Goal: Task Accomplishment & Management: Use online tool/utility

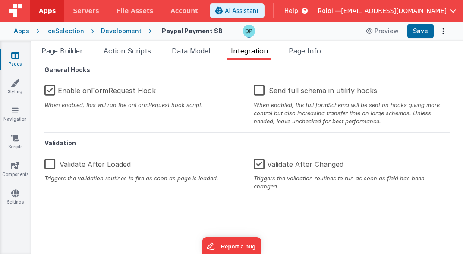
click at [119, 31] on div "Development" at bounding box center [121, 31] width 41 height 9
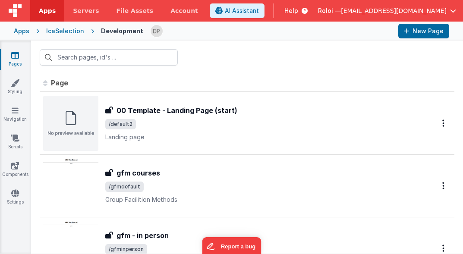
click at [408, 10] on span "[EMAIL_ADDRESS][DOMAIN_NAME]" at bounding box center [394, 10] width 106 height 9
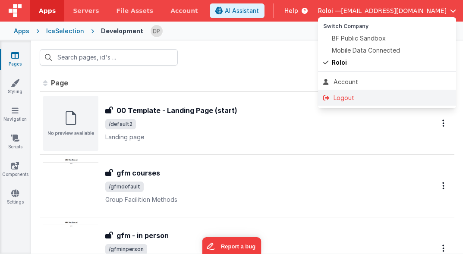
click at [347, 98] on div "Logout" at bounding box center [387, 98] width 128 height 9
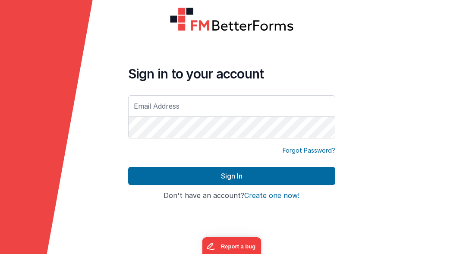
click at [211, 106] on input "text" at bounding box center [231, 106] width 207 height 22
type input "[EMAIL_ADDRESS][DOMAIN_NAME]"
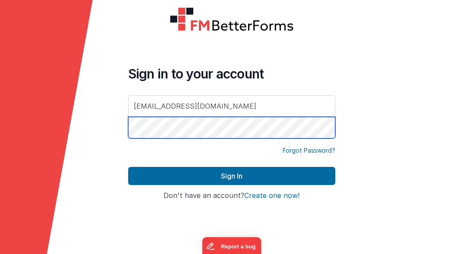
click at [128, 167] on button "Sign In" at bounding box center [231, 176] width 207 height 18
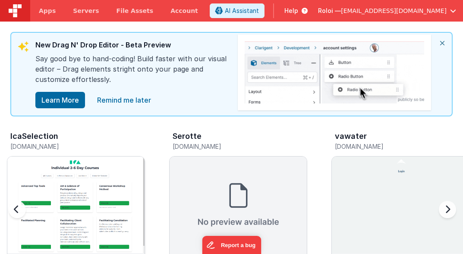
click at [63, 172] on img at bounding box center [75, 225] width 137 height 137
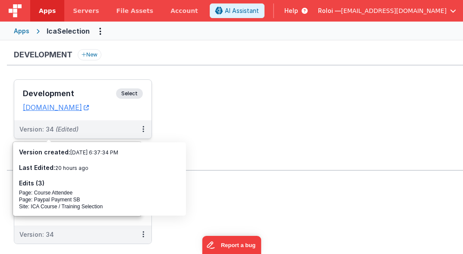
click at [104, 92] on h3 "Development" at bounding box center [69, 93] width 93 height 9
